Goal: Browse casually: Explore the website without a specific task or goal

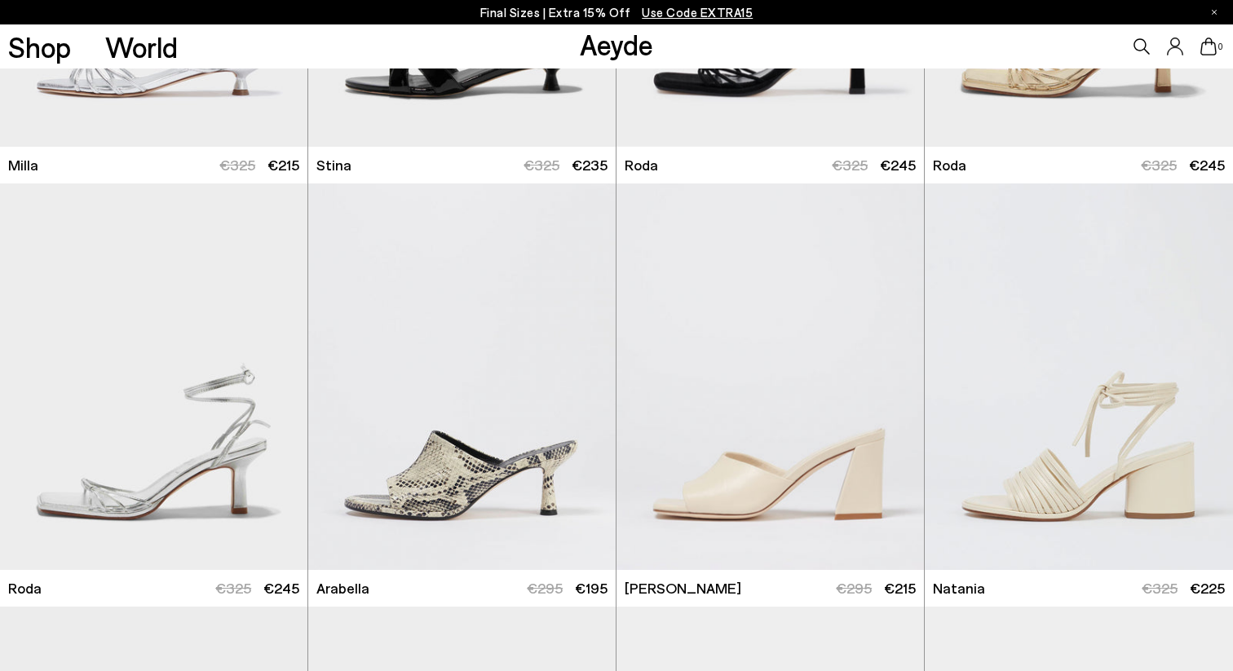
scroll to position [6904, 0]
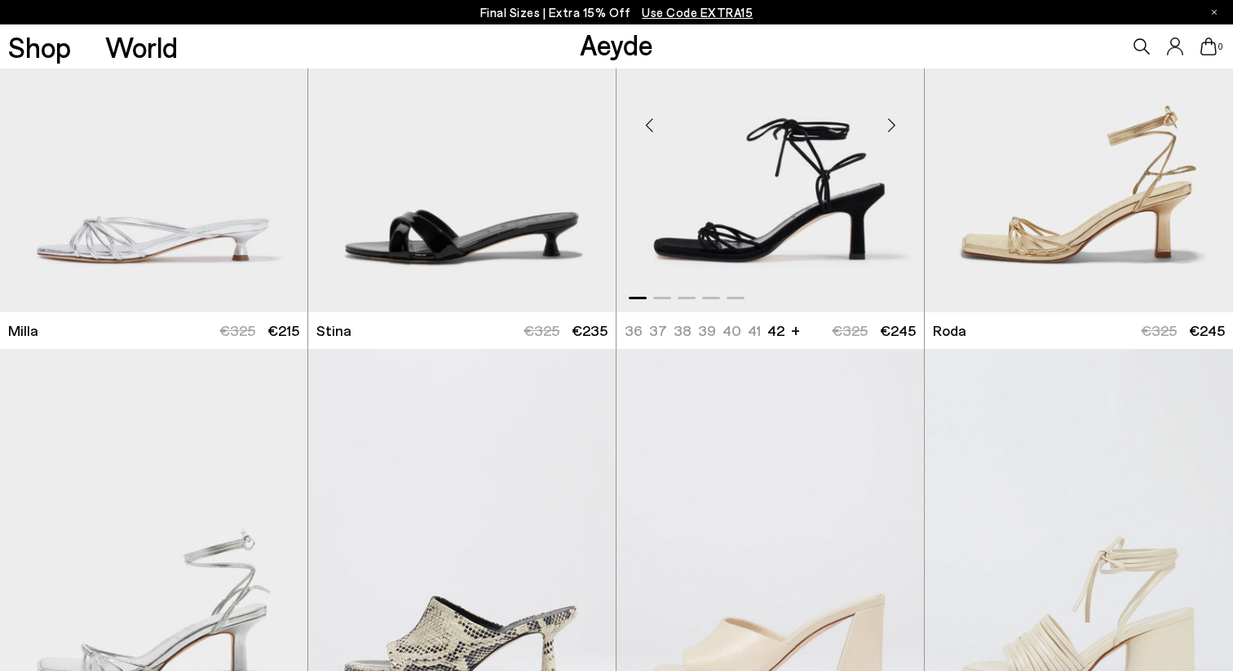
click at [891, 132] on div "Next slide" at bounding box center [891, 125] width 49 height 49
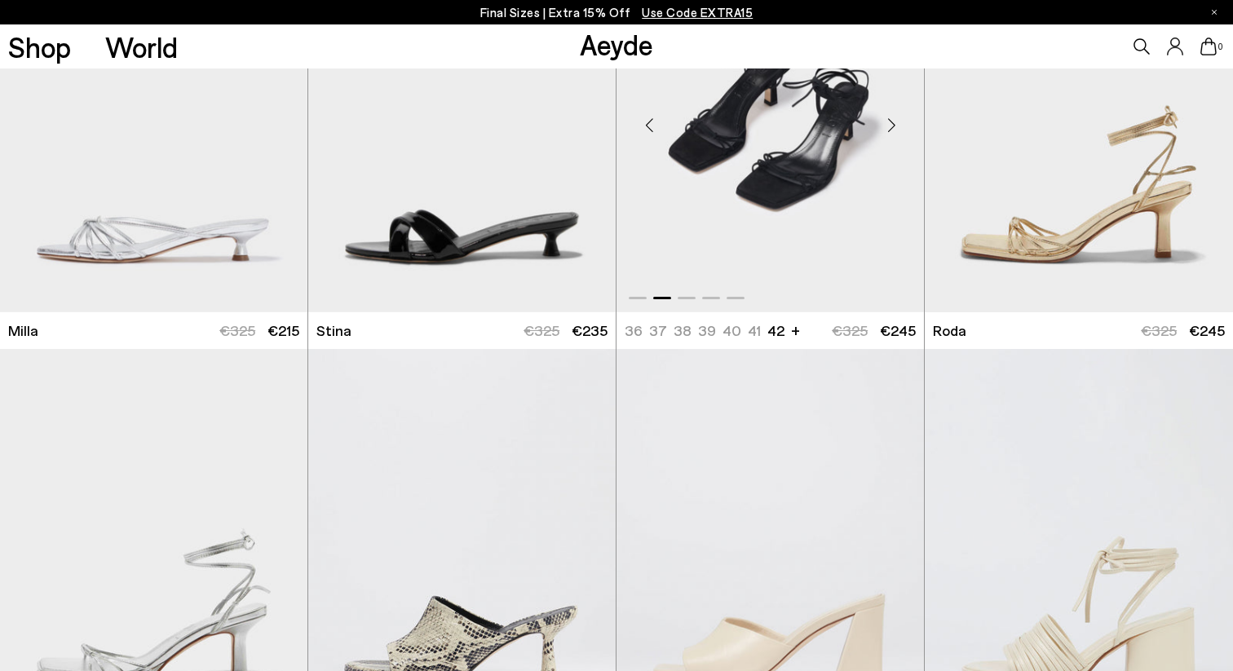
click at [891, 132] on div "Next slide" at bounding box center [891, 125] width 49 height 49
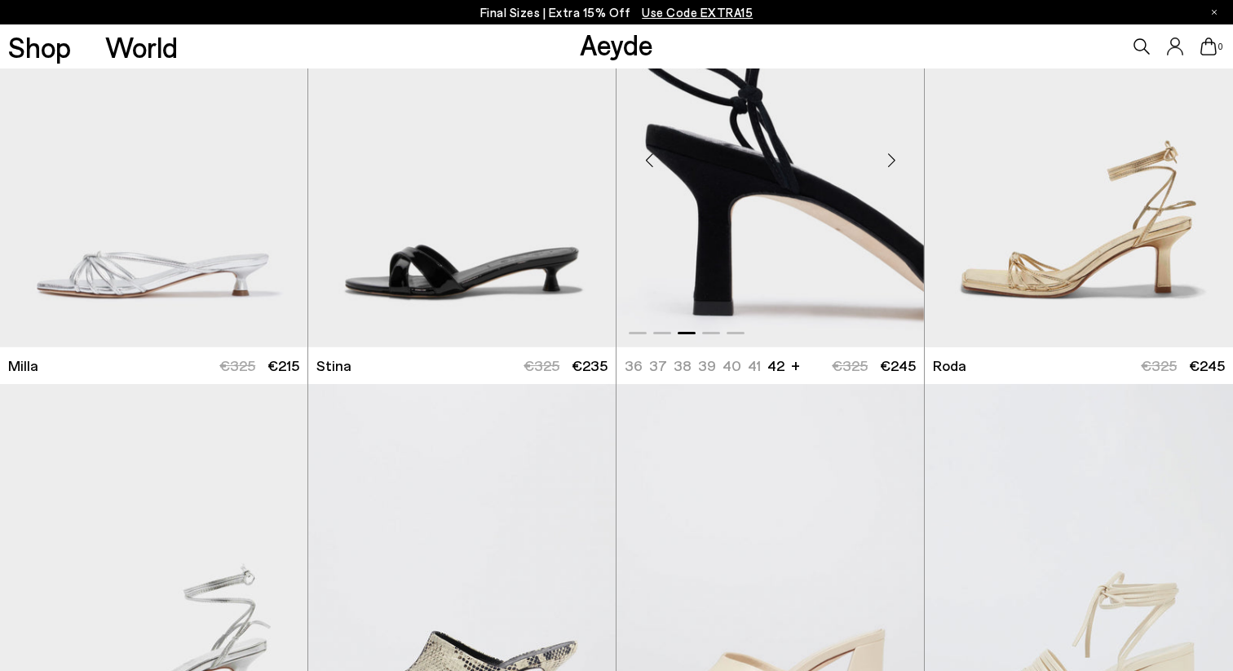
scroll to position [6773, 0]
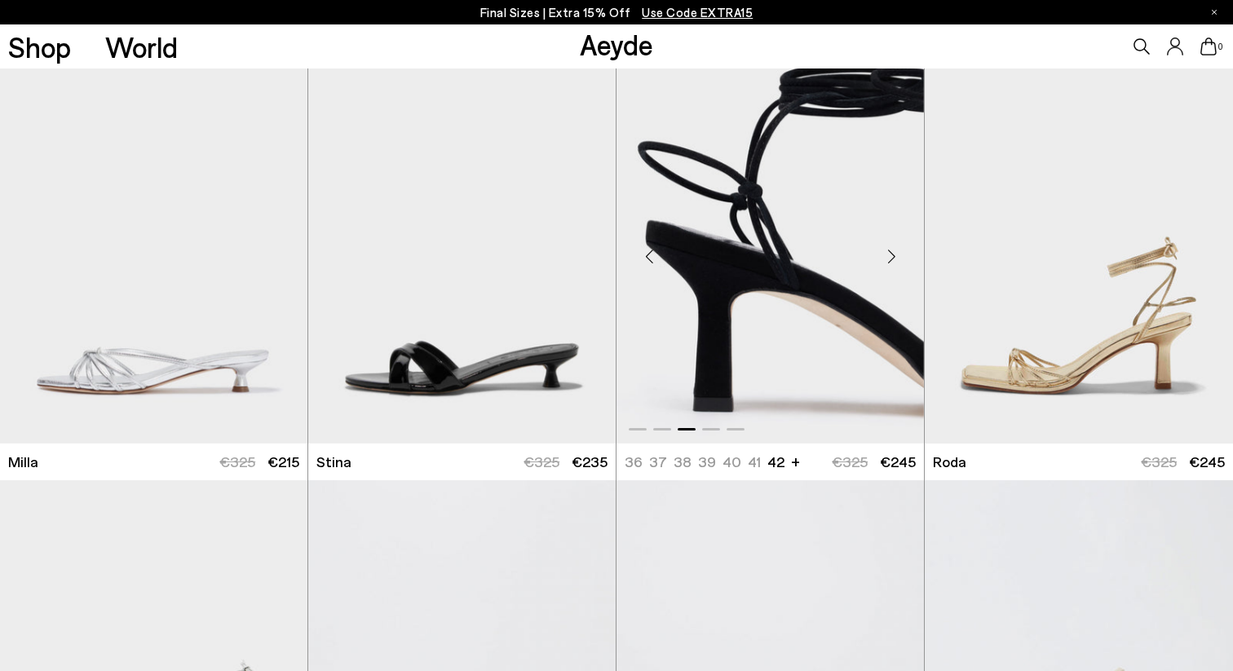
click at [897, 250] on div "Next slide" at bounding box center [891, 256] width 49 height 49
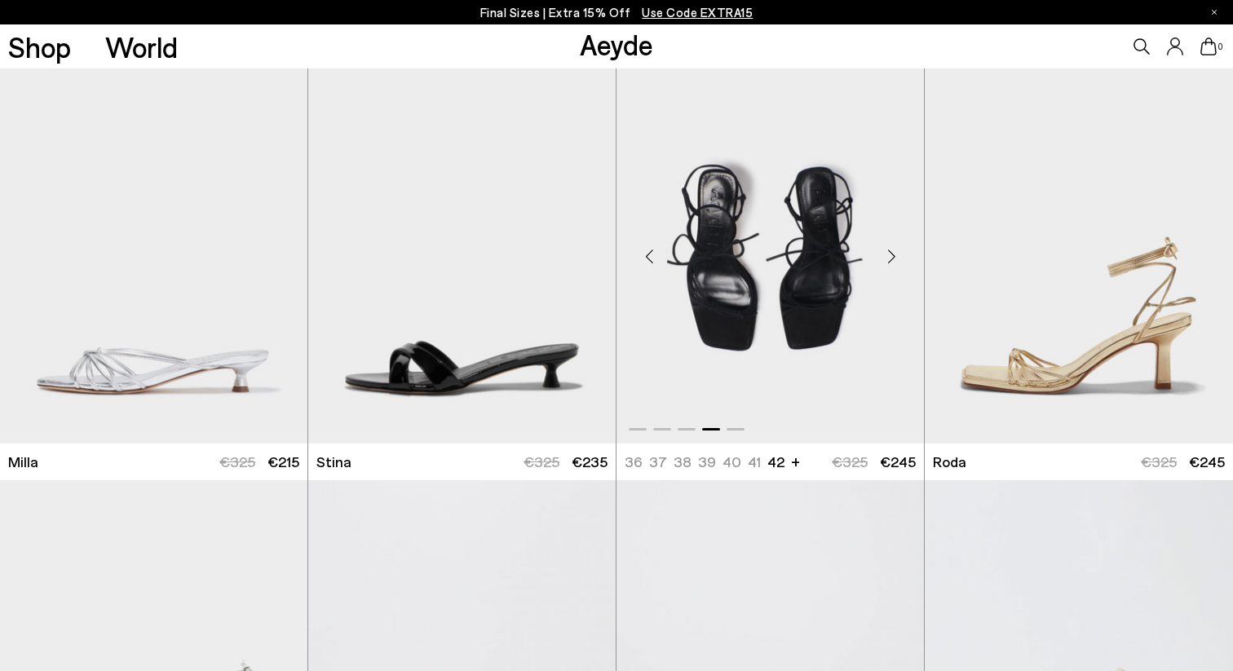
click at [897, 250] on div "Next slide" at bounding box center [891, 256] width 49 height 49
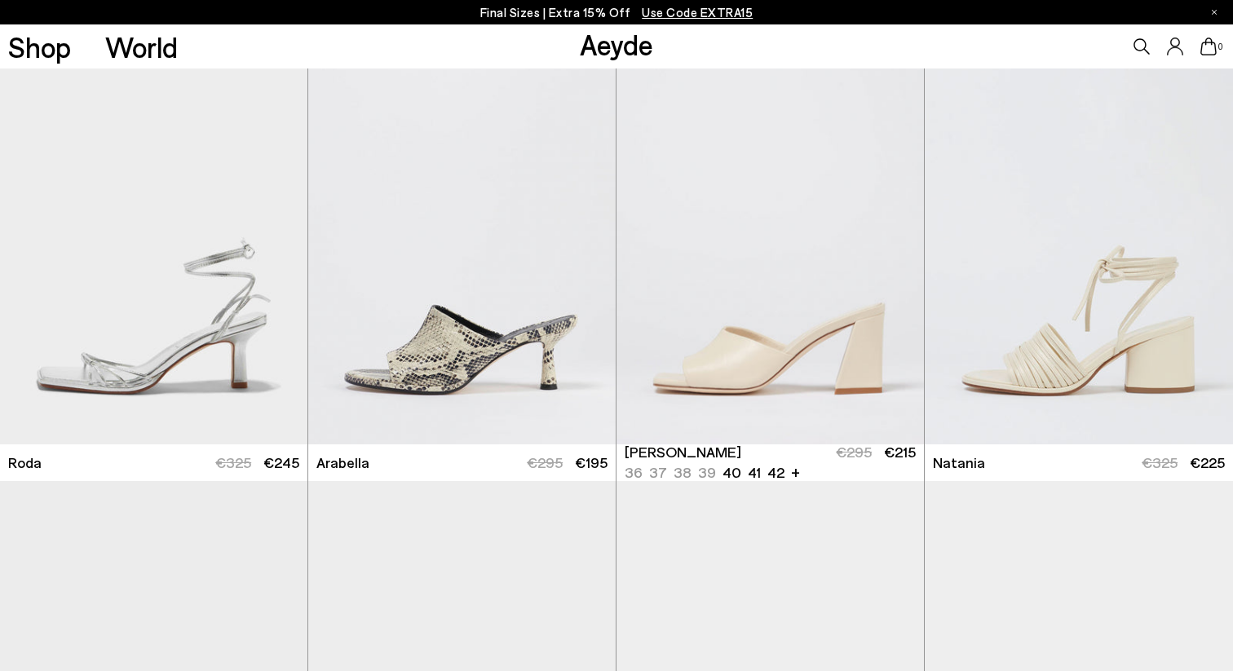
scroll to position [7221, 0]
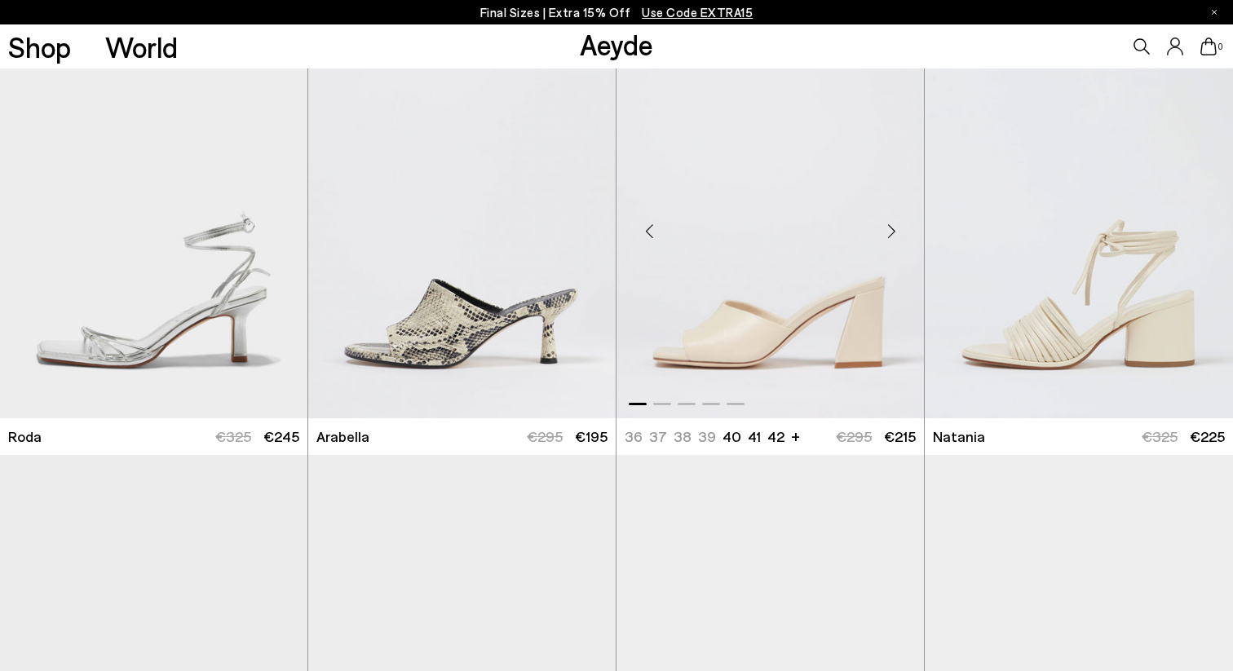
click at [886, 221] on div "Next slide" at bounding box center [891, 231] width 49 height 49
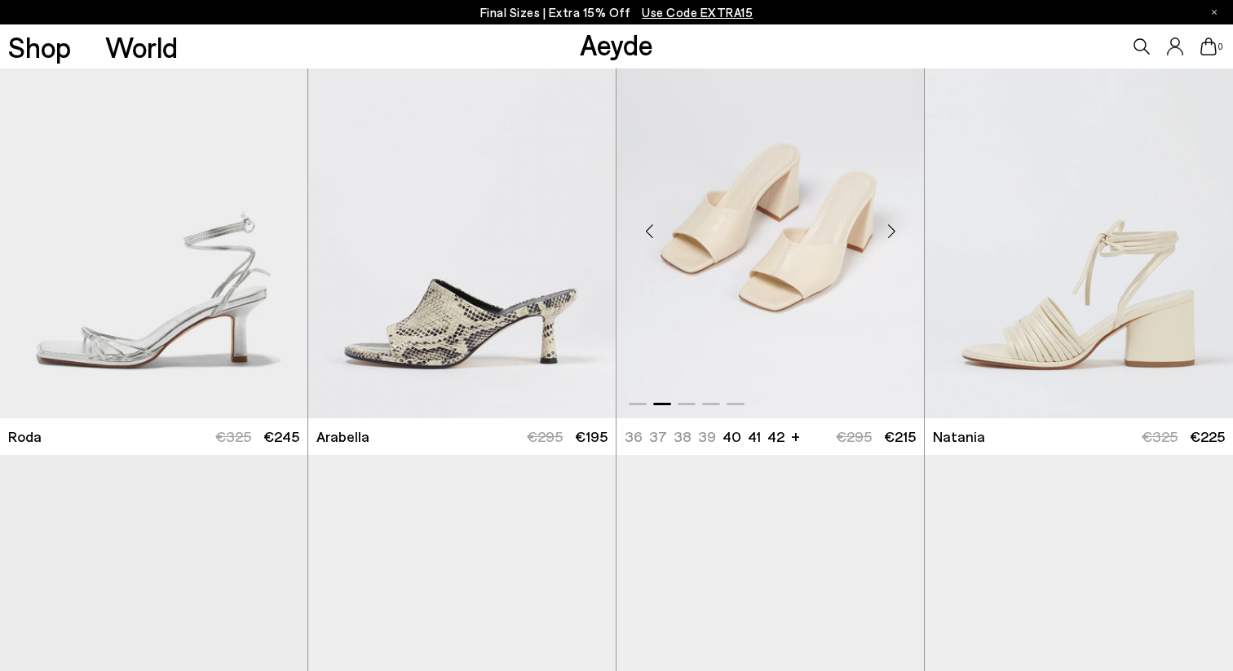
click at [888, 226] on div "Next slide" at bounding box center [891, 231] width 49 height 49
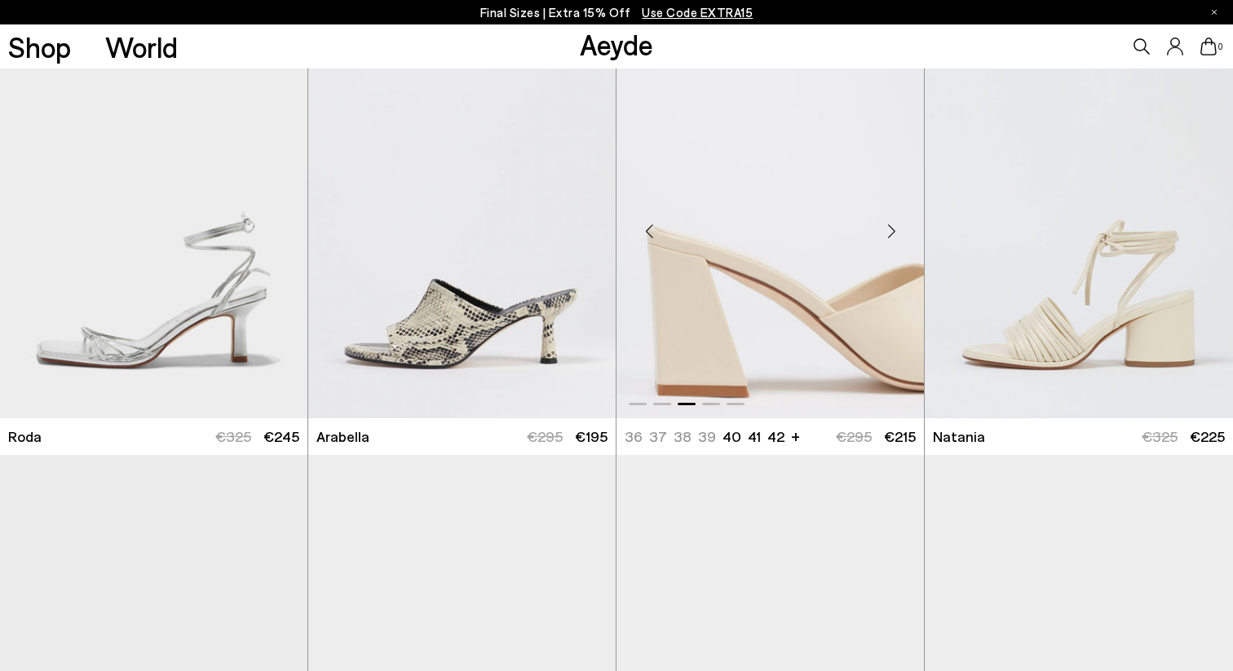
click at [888, 226] on div "Next slide" at bounding box center [891, 231] width 49 height 49
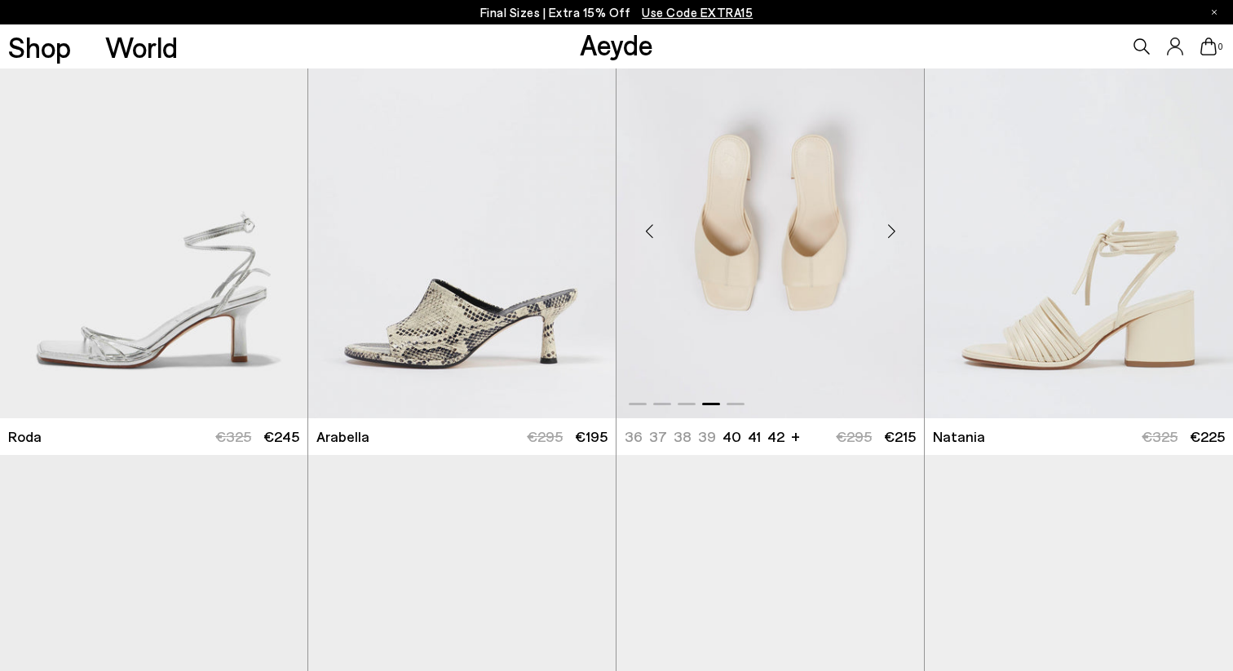
click at [888, 226] on div "Next slide" at bounding box center [891, 231] width 49 height 49
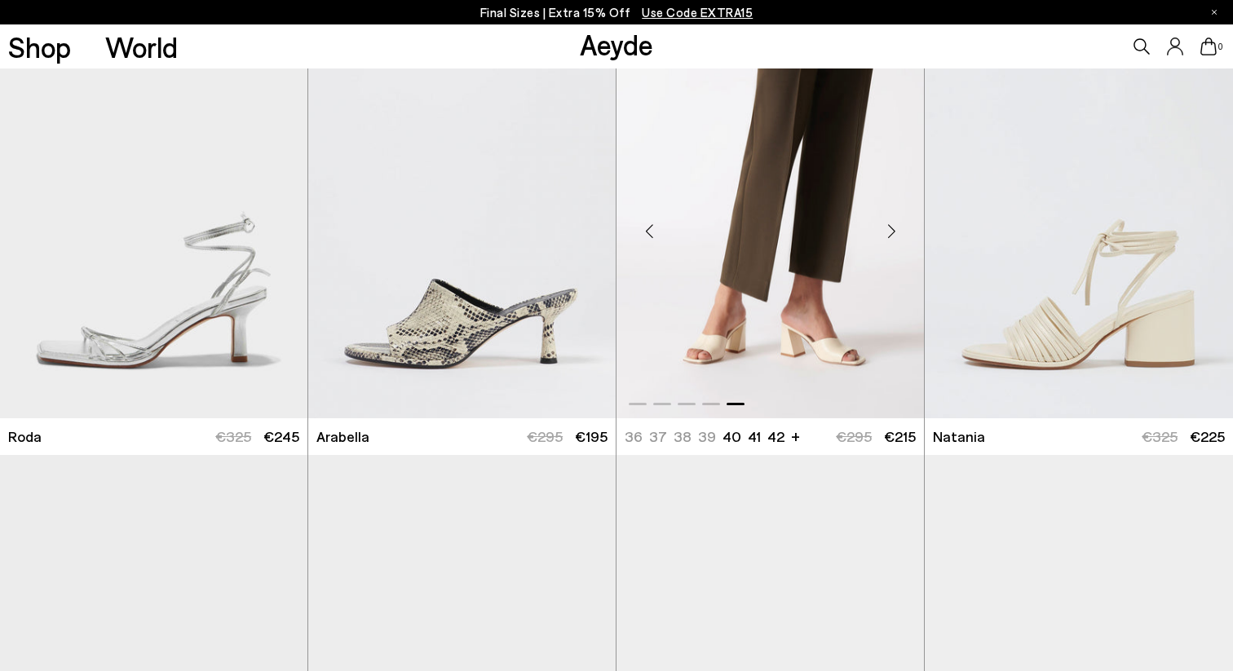
click at [888, 226] on div "Next slide" at bounding box center [891, 231] width 49 height 49
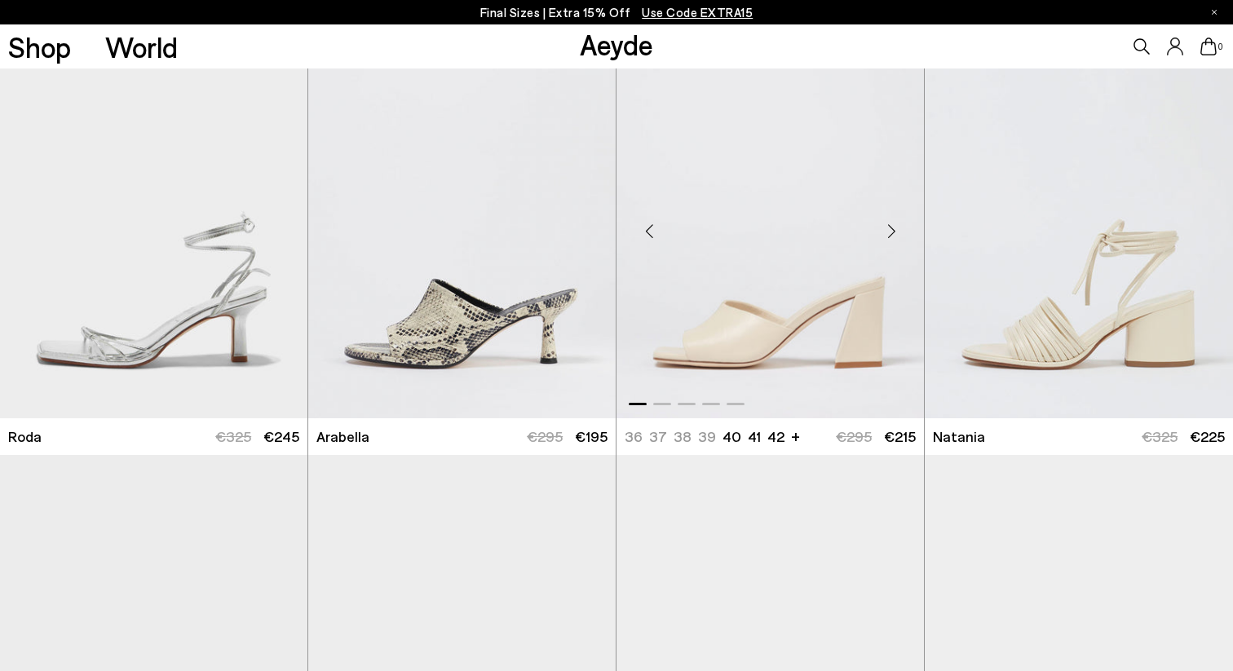
click at [888, 227] on div "Next slide" at bounding box center [891, 231] width 49 height 49
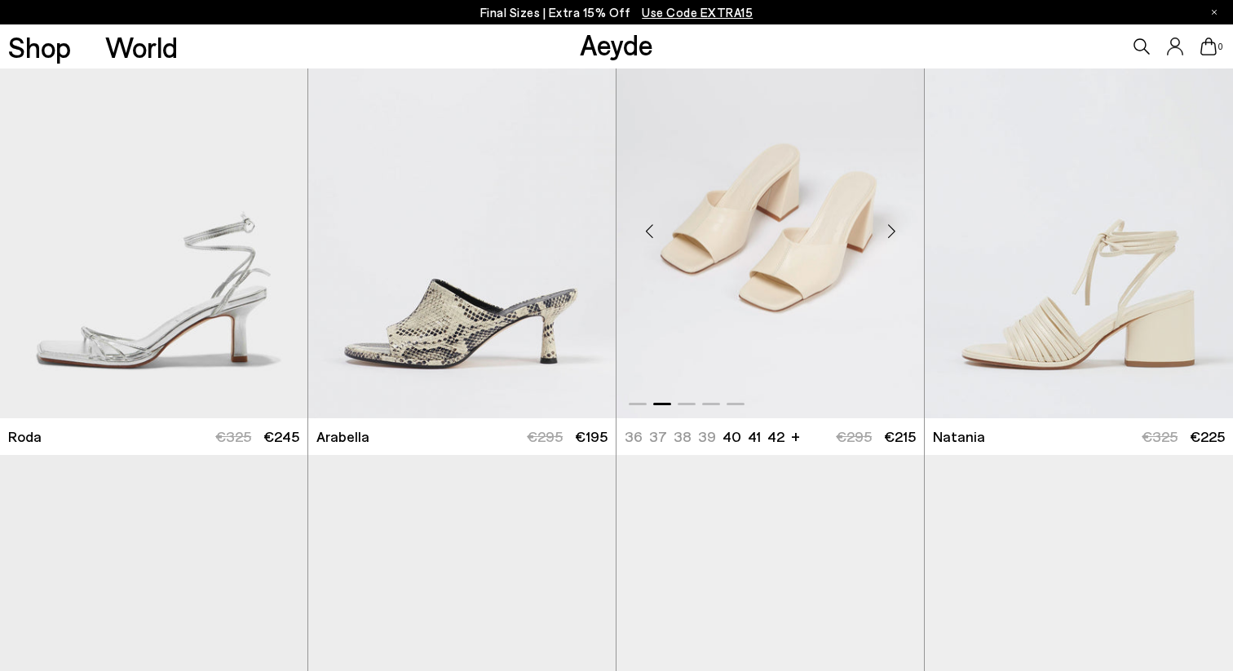
click at [888, 227] on div "Next slide" at bounding box center [891, 231] width 49 height 49
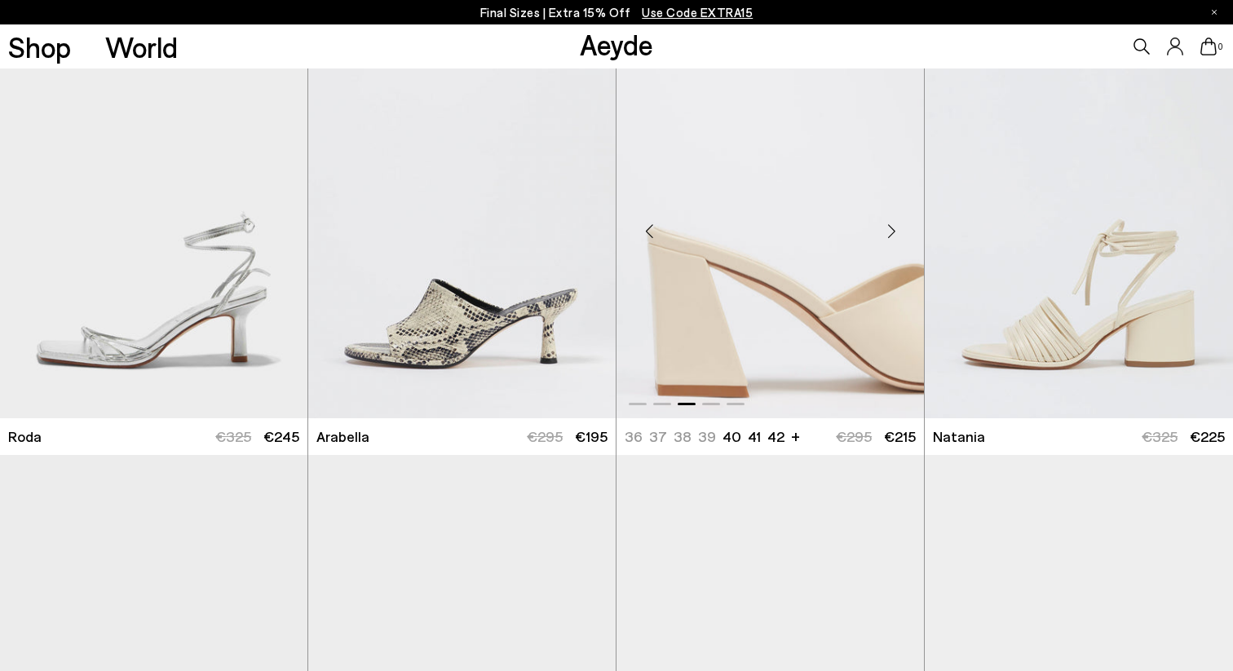
click at [888, 227] on div "Next slide" at bounding box center [891, 231] width 49 height 49
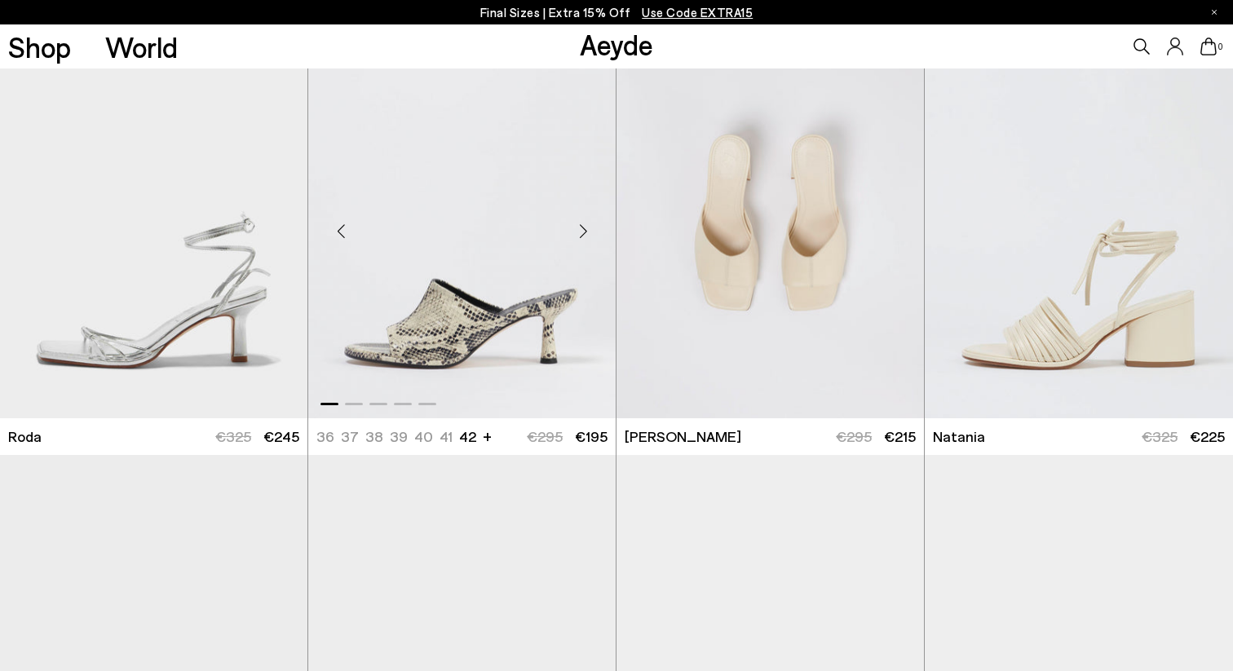
click at [587, 240] on div "Next slide" at bounding box center [583, 231] width 49 height 49
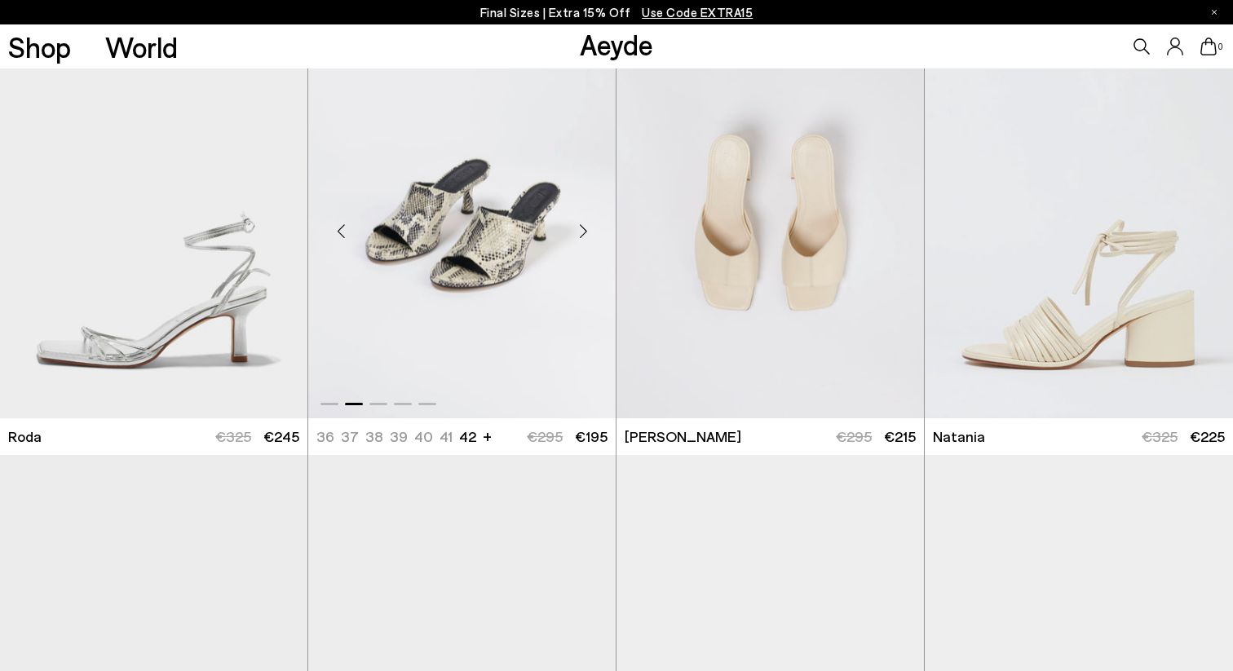
click at [587, 240] on div "Next slide" at bounding box center [583, 231] width 49 height 49
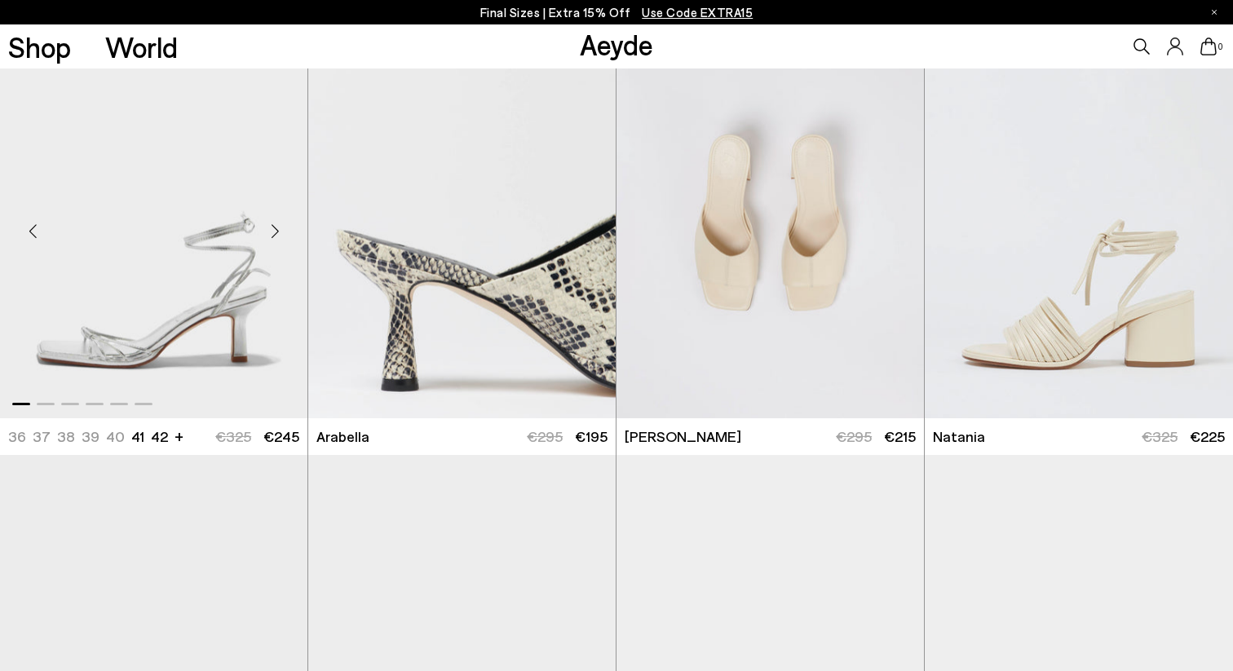
click at [259, 237] on div "Next slide" at bounding box center [274, 231] width 49 height 49
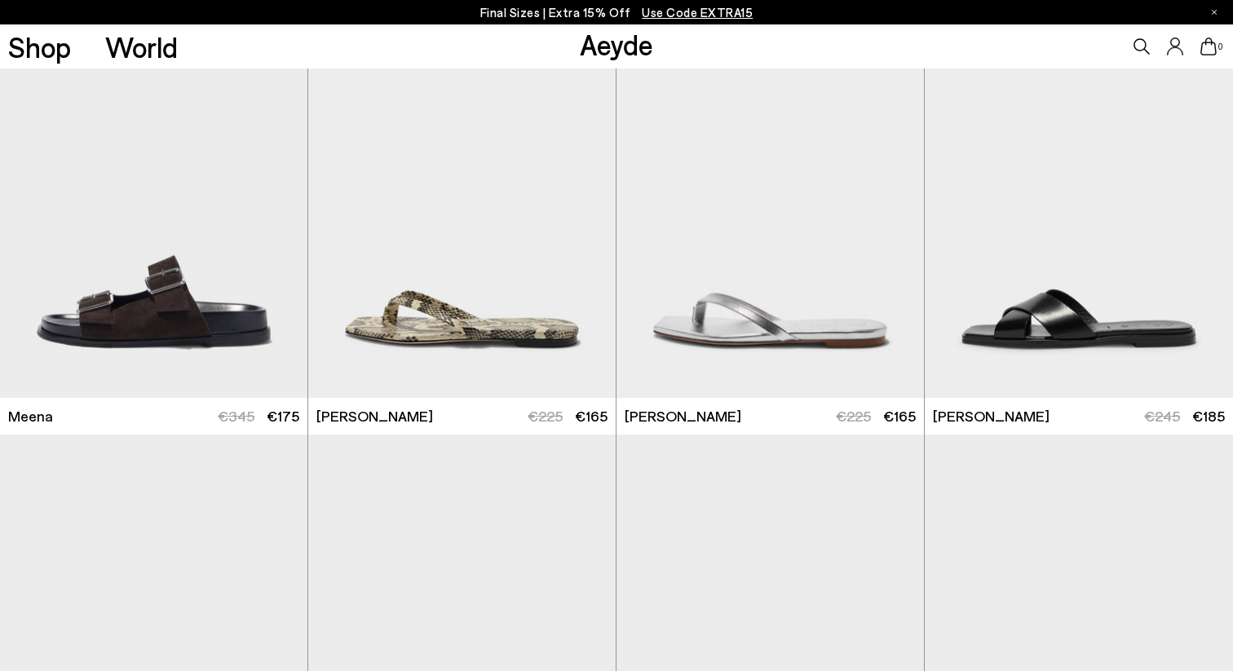
scroll to position [8838, 0]
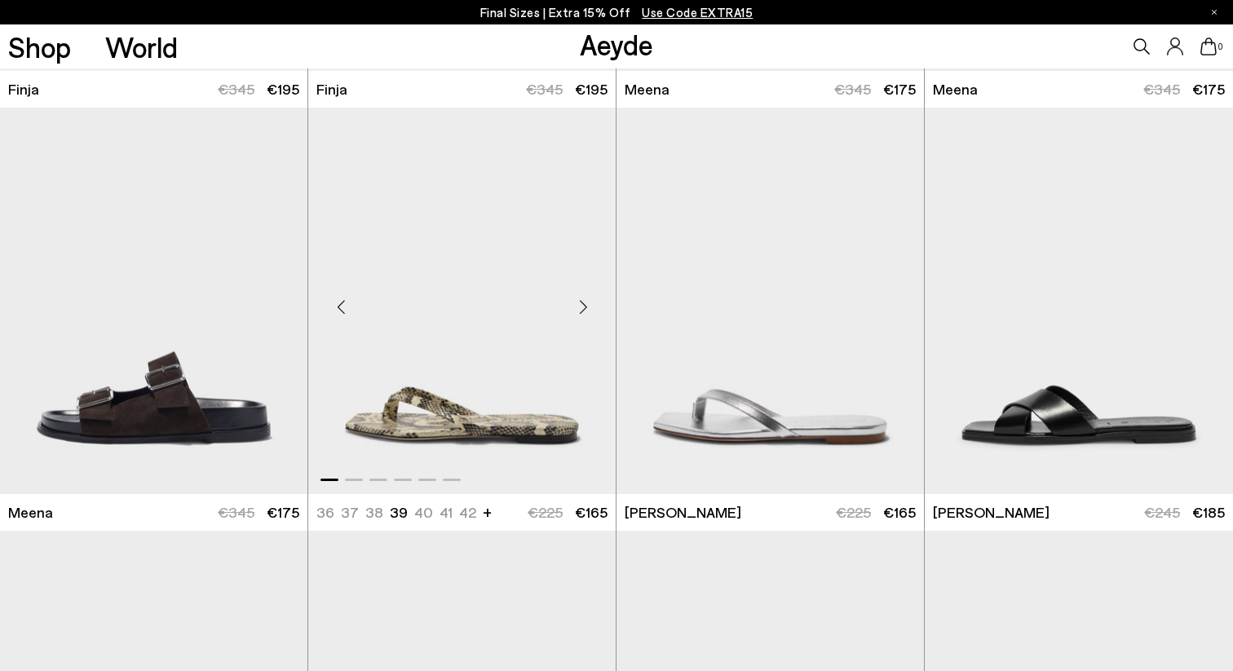
click at [581, 316] on div "Next slide" at bounding box center [583, 307] width 49 height 49
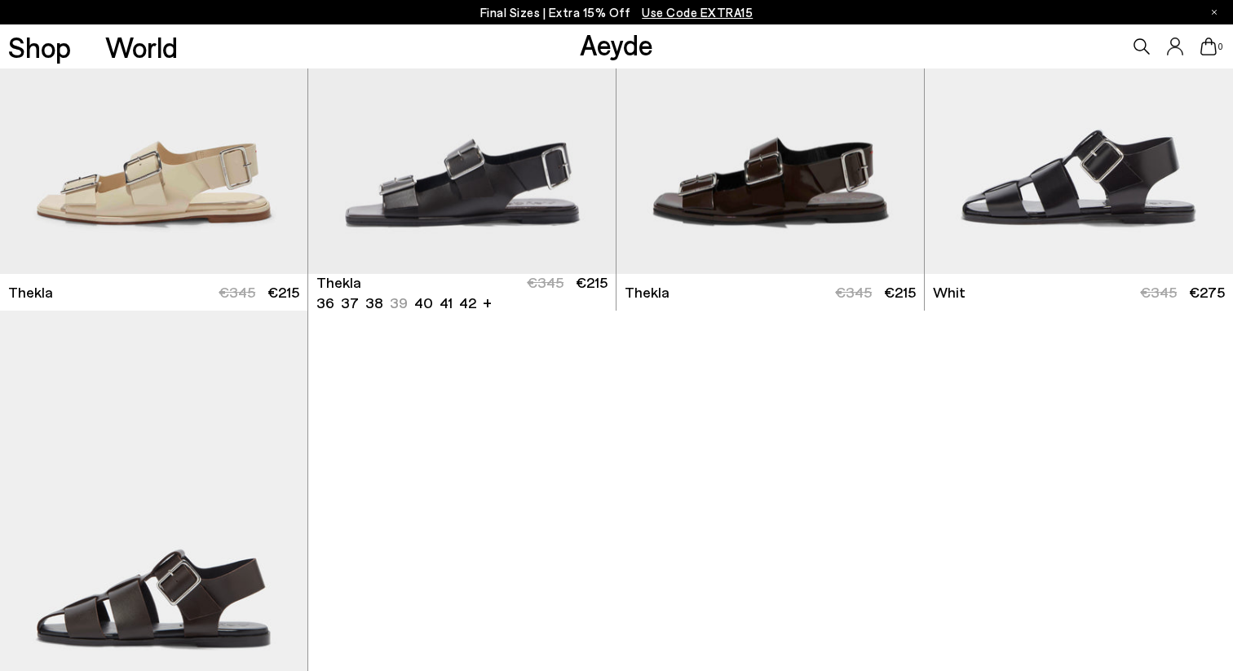
scroll to position [10065, 0]
